Goal: Check status: Check status

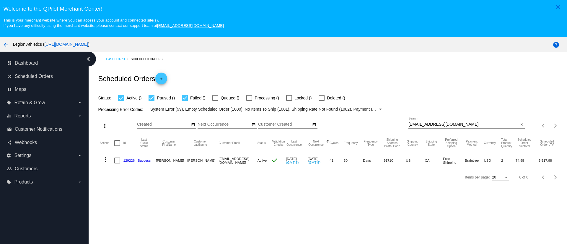
click at [427, 125] on input "[EMAIL_ADDRESS][DOMAIN_NAME]" at bounding box center [463, 124] width 110 height 5
paste input "dremilykane"
type input "[EMAIL_ADDRESS][DOMAIN_NAME]"
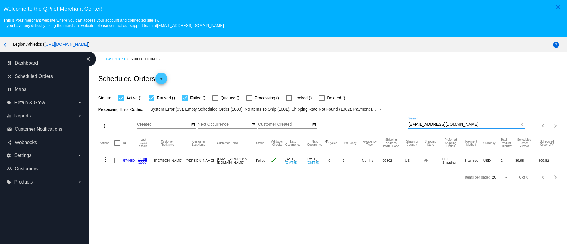
click at [131, 162] on mat-cell "574480" at bounding box center [130, 160] width 14 height 17
click at [132, 160] on link "574480" at bounding box center [129, 161] width 12 height 4
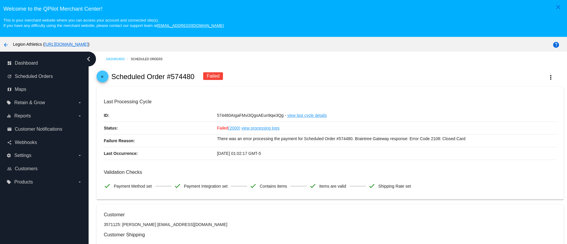
click at [106, 80] on mat-icon "arrow_back" at bounding box center [102, 78] width 7 height 7
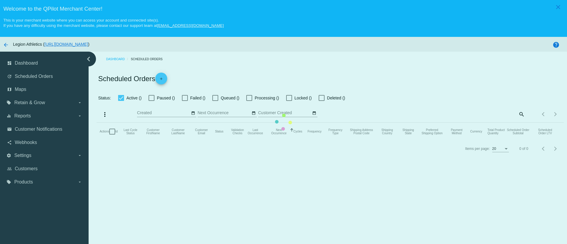
checkbox input "true"
